Goal: Task Accomplishment & Management: Manage account settings

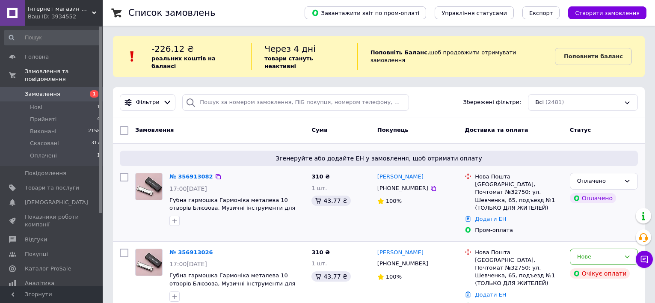
scroll to position [86, 0]
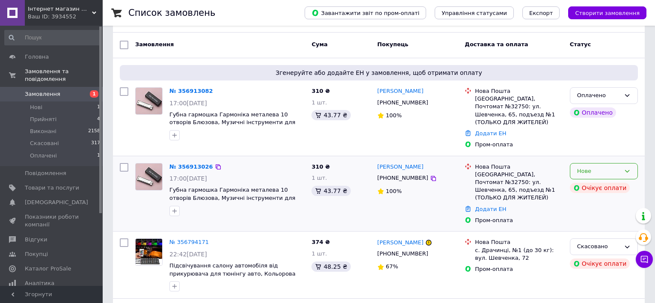
click at [604, 167] on div "Нове" at bounding box center [598, 171] width 43 height 9
click at [598, 181] on li "Прийнято" at bounding box center [604, 189] width 67 height 16
click at [630, 92] on icon at bounding box center [627, 95] width 7 height 7
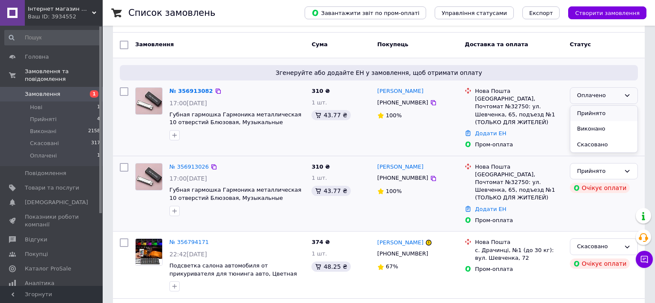
click at [613, 106] on li "Прийнято" at bounding box center [604, 114] width 67 height 16
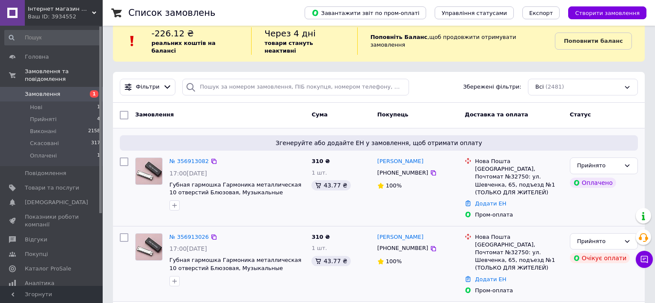
scroll to position [0, 0]
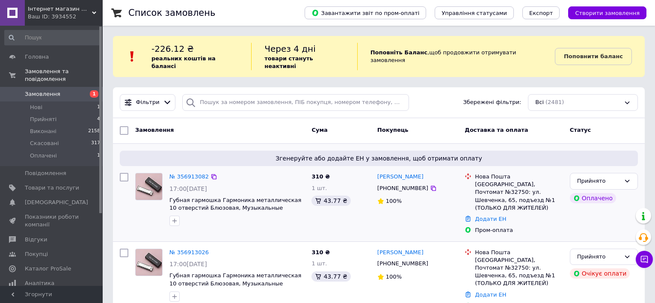
click at [47, 90] on span "Замовлення" at bounding box center [43, 94] width 36 height 8
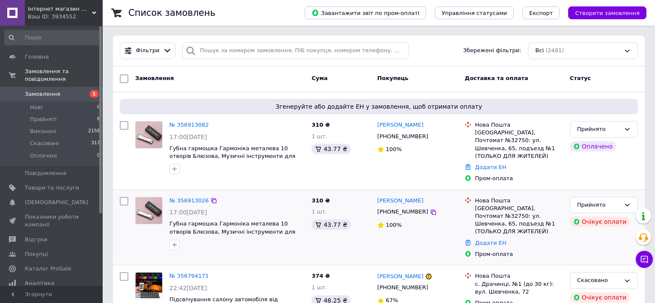
scroll to position [86, 0]
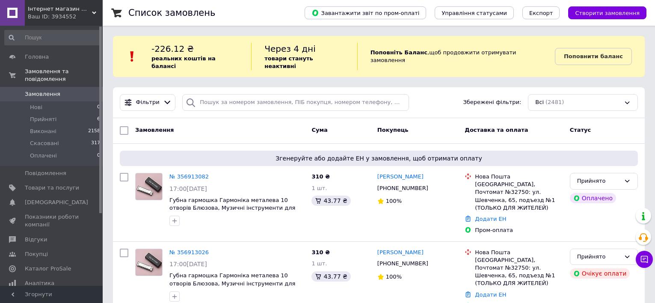
click at [59, 90] on span "Замовлення" at bounding box center [52, 94] width 54 height 8
click at [82, 90] on span "0" at bounding box center [91, 94] width 24 height 8
click at [54, 90] on span "Замовлення" at bounding box center [43, 94] width 36 height 8
click at [74, 87] on link "Замовлення 0" at bounding box center [52, 94] width 105 height 15
click at [65, 90] on span "Замовлення" at bounding box center [52, 94] width 54 height 8
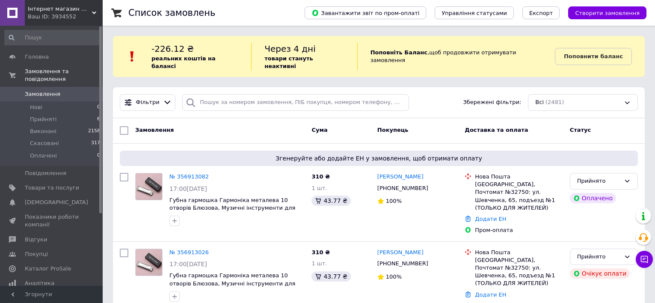
click at [78, 87] on link "Замовлення 0" at bounding box center [52, 94] width 105 height 15
click at [79, 90] on span "0" at bounding box center [91, 94] width 24 height 8
